Goal: Navigation & Orientation: Find specific page/section

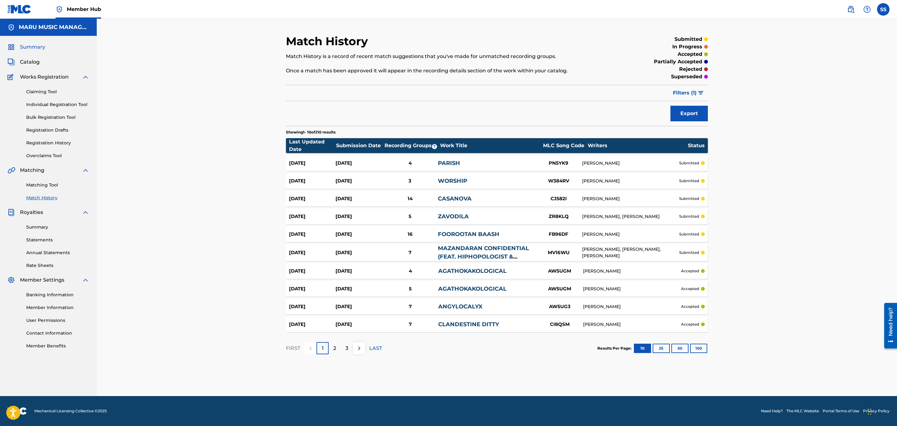
click at [28, 45] on span "Summary" at bounding box center [32, 46] width 25 height 7
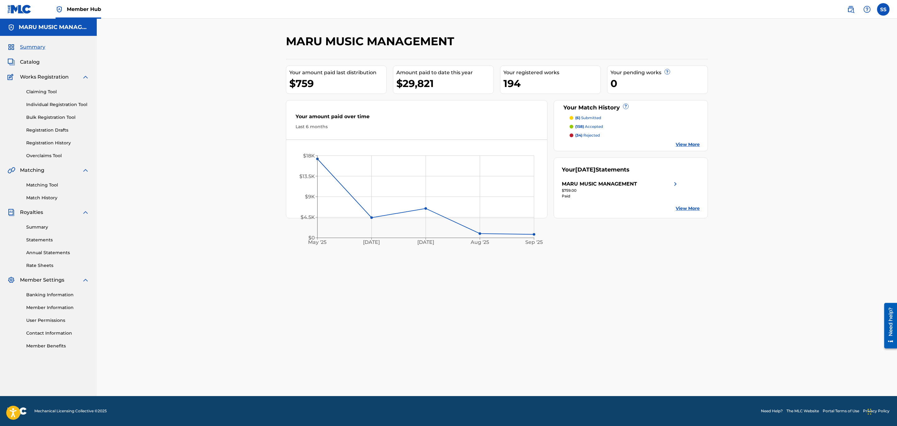
click at [303, 86] on div "$759" at bounding box center [337, 83] width 97 height 14
click at [40, 238] on link "Statements" at bounding box center [57, 240] width 63 height 7
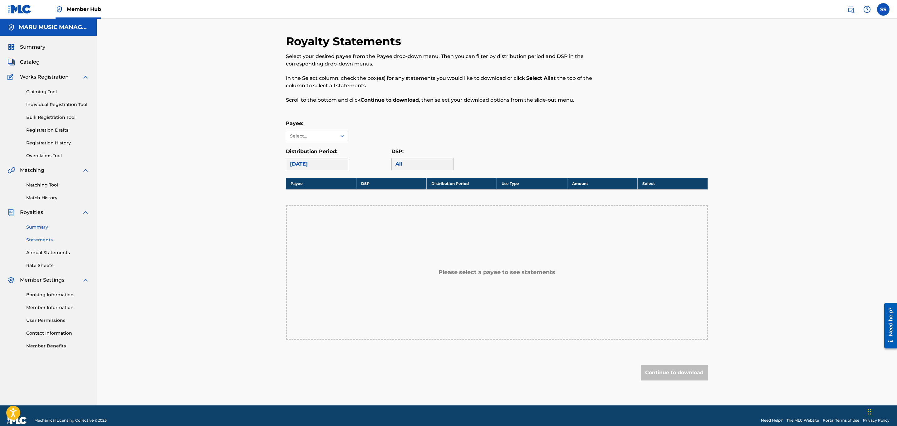
click at [33, 229] on link "Summary" at bounding box center [57, 227] width 63 height 7
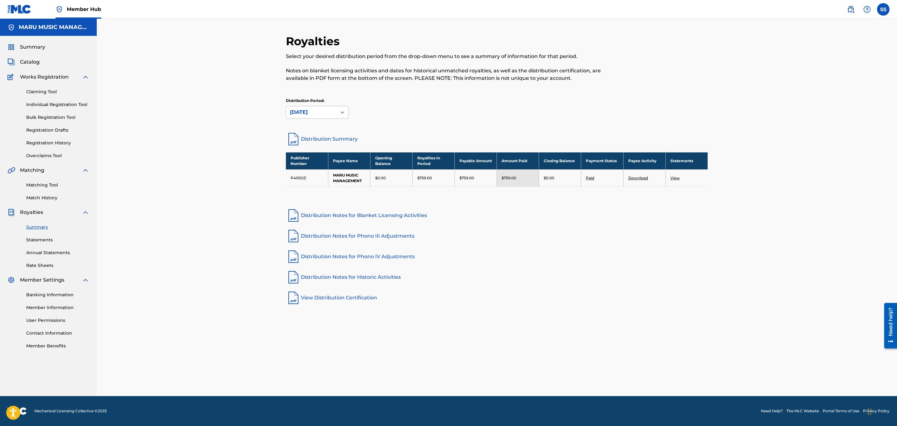
click at [338, 138] on link "Distribution Summary" at bounding box center [497, 139] width 422 height 15
click at [31, 58] on span "Catalog" at bounding box center [30, 61] width 20 height 7
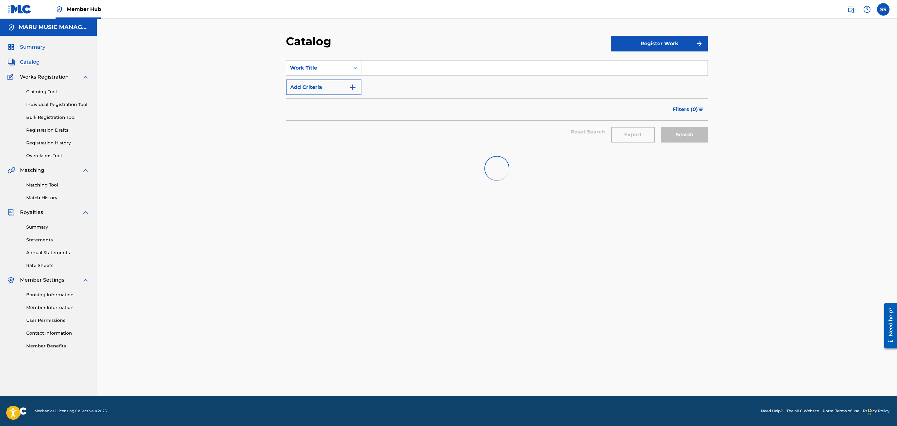
click at [33, 49] on span "Summary" at bounding box center [32, 46] width 25 height 7
